Goal: Navigation & Orientation: Find specific page/section

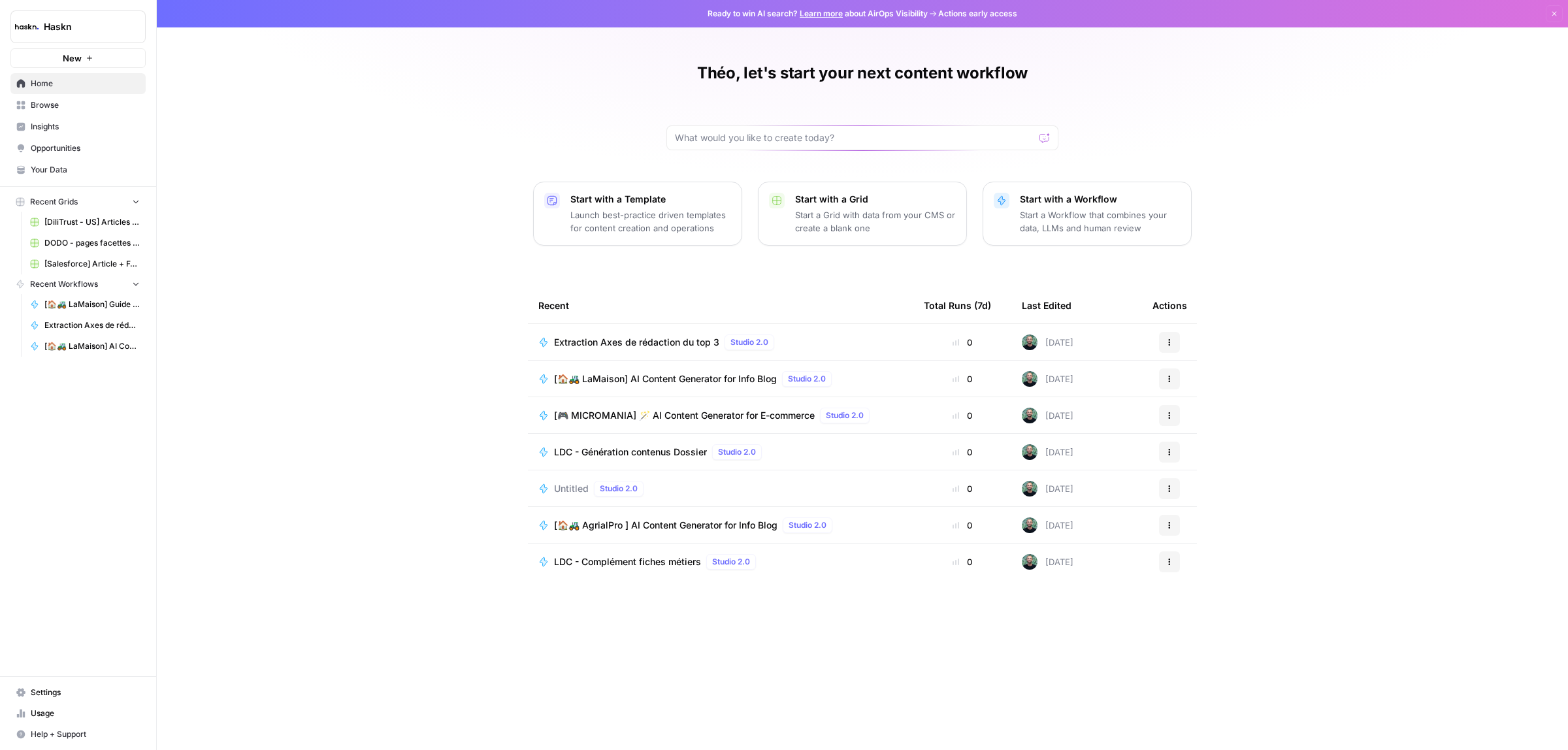
click at [67, 99] on span "Browse" at bounding box center [85, 105] width 109 height 12
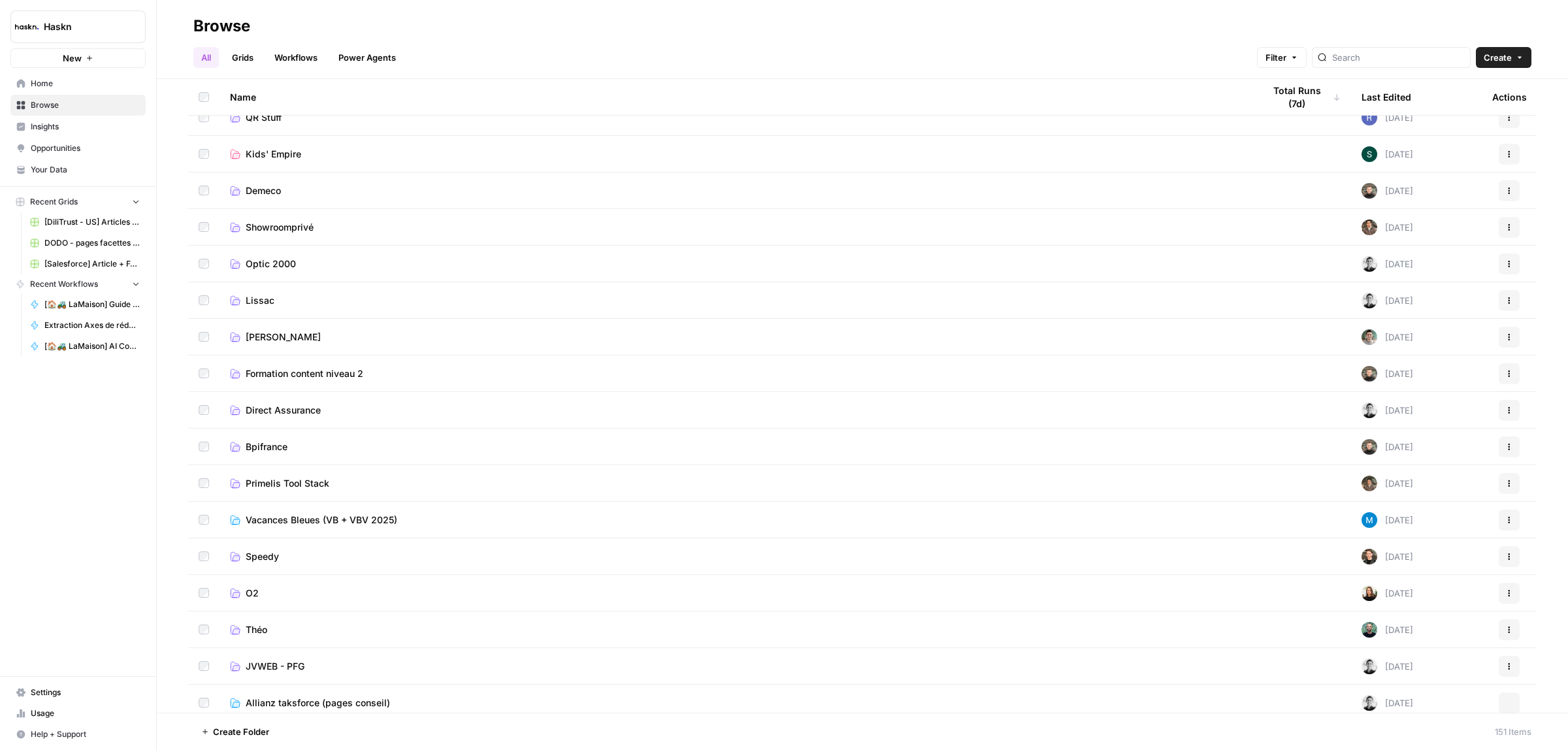
scroll to position [490, 0]
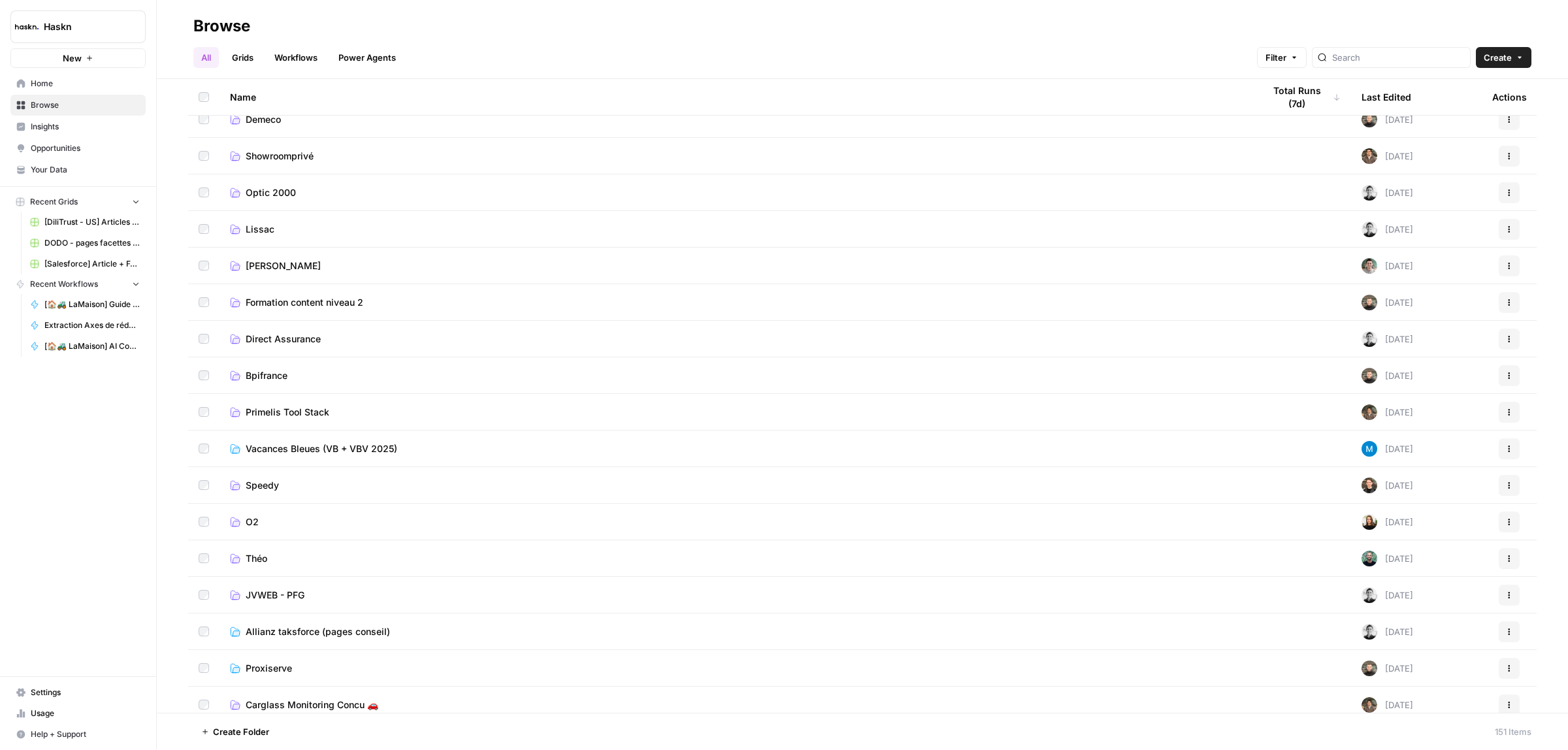
click at [263, 553] on span "Théo" at bounding box center [257, 558] width 22 height 13
